Goal: Task Accomplishment & Management: Use online tool/utility

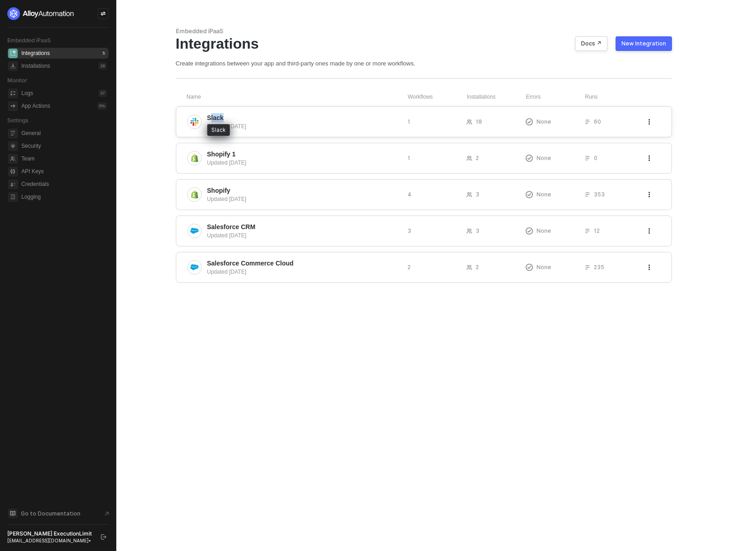
click at [210, 121] on div "Slack Updated [DATE]" at bounding box center [303, 121] width 193 height 17
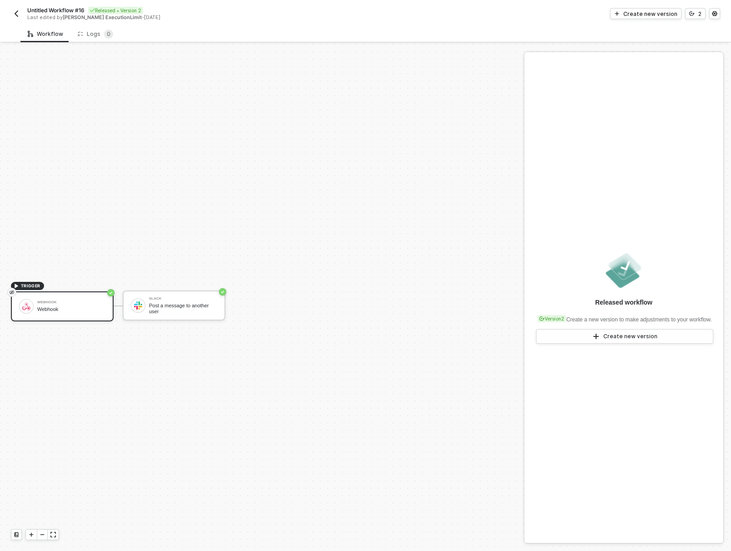
scroll to position [17, 0]
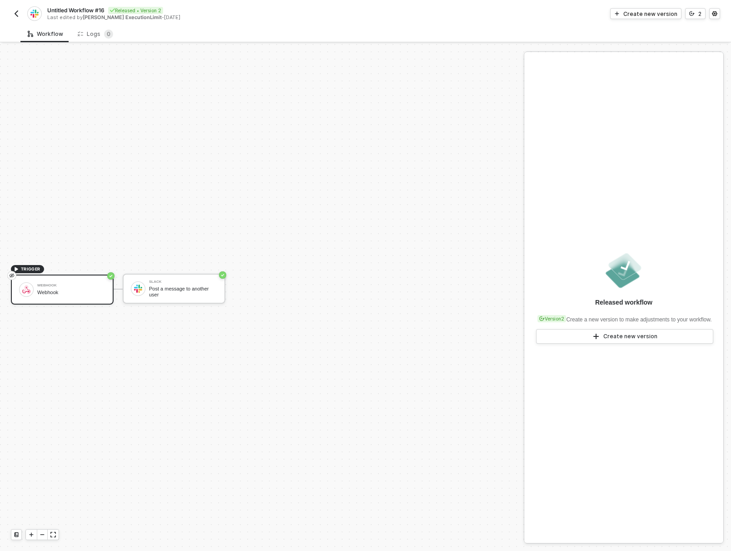
drag, startPoint x: 186, startPoint y: 150, endPoint x: 230, endPoint y: 150, distance: 43.6
click at [213, 290] on div "Post a message to another user" at bounding box center [183, 291] width 68 height 11
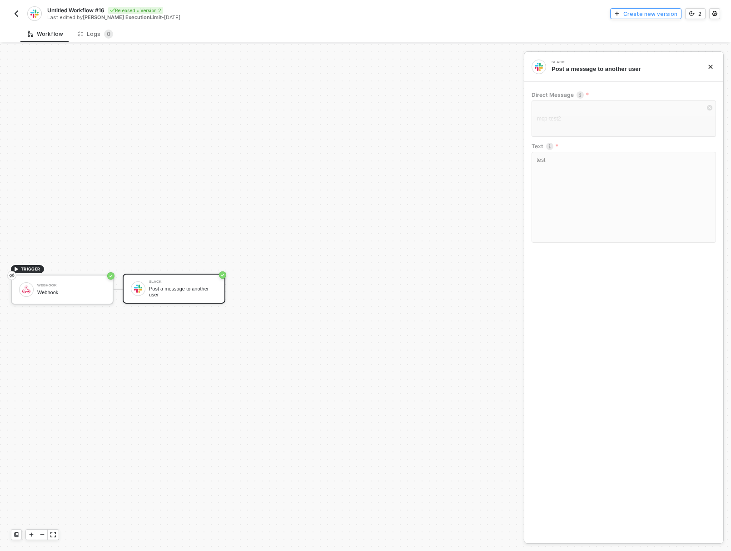
click at [646, 15] on div "Create new version" at bounding box center [651, 14] width 54 height 8
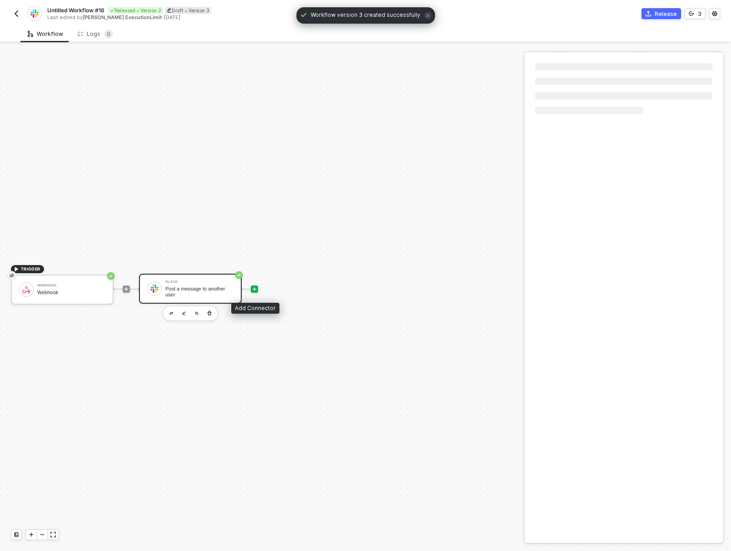
click at [255, 289] on icon "icon-play" at bounding box center [255, 289] width 4 height 4
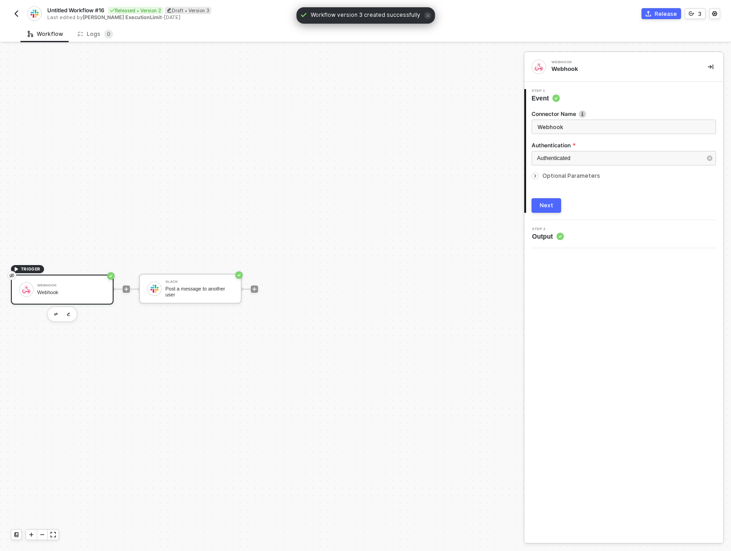
click at [550, 61] on div "Webhook Webhook" at bounding box center [616, 67] width 169 height 15
click at [588, 128] on input "Webhook" at bounding box center [624, 127] width 185 height 15
click at [92, 270] on span "TRIGGER Webhook Webhook" at bounding box center [62, 289] width 103 height 49
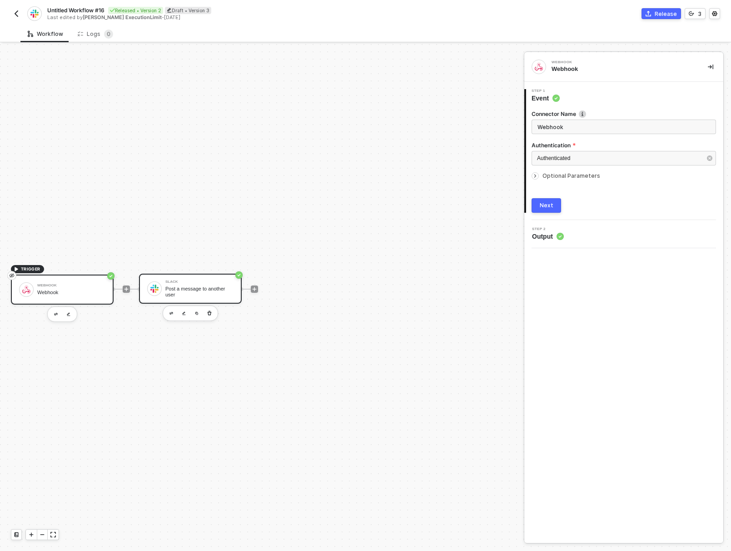
drag, startPoint x: 206, startPoint y: 293, endPoint x: 220, endPoint y: 296, distance: 14.0
click at [206, 293] on div "Post a message to another user" at bounding box center [199, 291] width 68 height 11
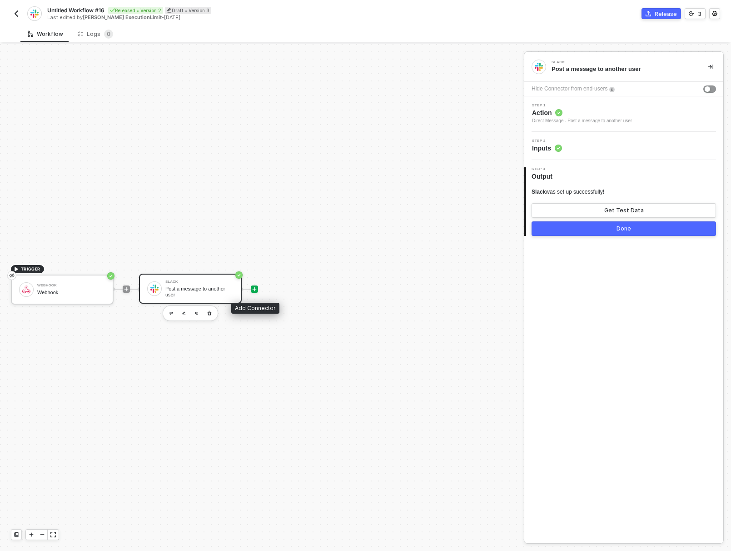
click at [257, 289] on icon "icon-play" at bounding box center [254, 288] width 5 height 5
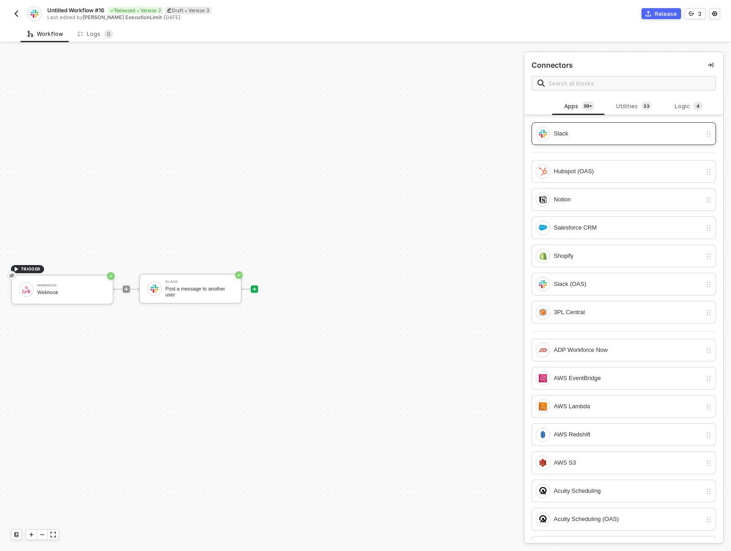
click at [542, 131] on img at bounding box center [543, 134] width 8 height 8
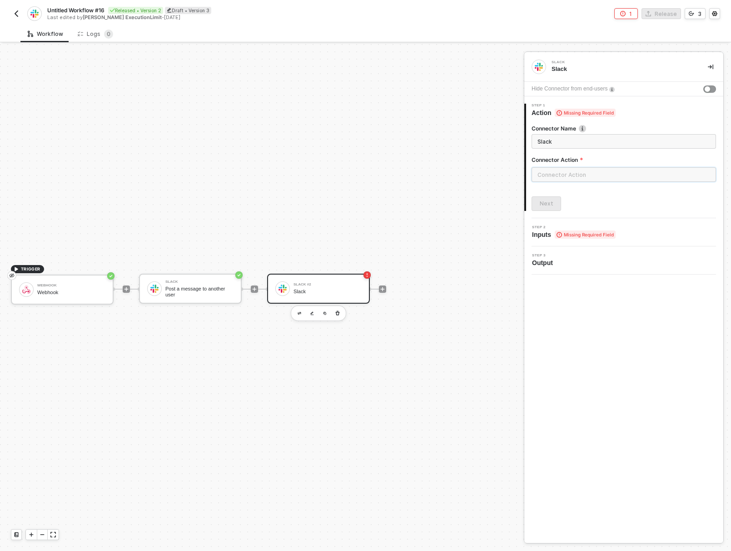
click at [547, 168] on input "text" at bounding box center [624, 174] width 185 height 15
click at [601, 293] on div "Slack Slack Hide Connector from end-users 1 Step 1 Action Missing Required Fiel…" at bounding box center [624, 297] width 199 height 490
click at [432, 110] on div "Message Channel" at bounding box center [450, 110] width 132 height 8
click at [421, 142] on div "Manage Channels" at bounding box center [450, 151] width 147 height 18
drag, startPoint x: 415, startPoint y: 210, endPoint x: 410, endPoint y: 218, distance: 9.4
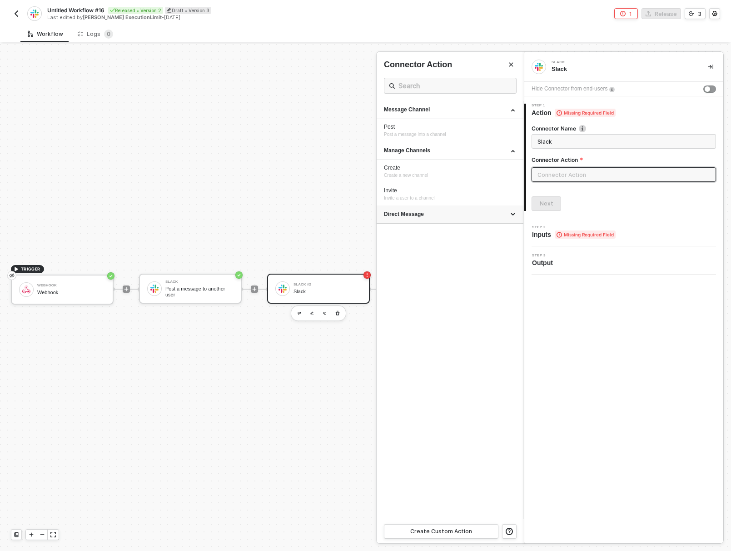
click at [414, 210] on div "Direct Message" at bounding box center [450, 214] width 147 height 18
drag, startPoint x: 594, startPoint y: 277, endPoint x: 558, endPoint y: 259, distance: 40.3
click at [593, 276] on div "Slack Slack Hide Connector from end-users 1 Step 1 Action Missing Required Fiel…" at bounding box center [624, 297] width 199 height 490
drag, startPoint x: 558, startPoint y: 258, endPoint x: 549, endPoint y: 235, distance: 24.5
click at [557, 258] on div "Step 3 Output" at bounding box center [625, 261] width 197 height 14
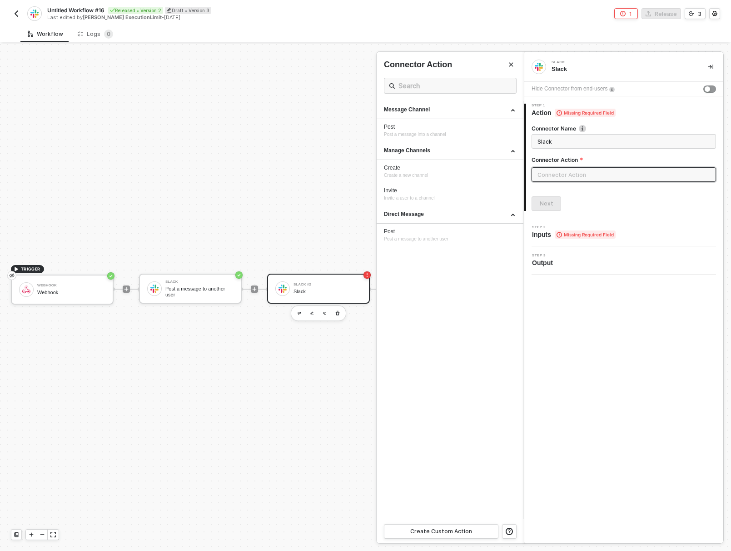
drag, startPoint x: 549, startPoint y: 231, endPoint x: 580, endPoint y: 230, distance: 30.9
click at [549, 231] on span "Inputs Missing Required Field" at bounding box center [574, 234] width 84 height 9
click at [592, 231] on span "Missing Required Field" at bounding box center [585, 234] width 61 height 8
drag, startPoint x: 291, startPoint y: 140, endPoint x: 288, endPoint y: 144, distance: 5.1
drag, startPoint x: 197, startPoint y: 105, endPoint x: 353, endPoint y: 117, distance: 155.9
